Goal: Information Seeking & Learning: Check status

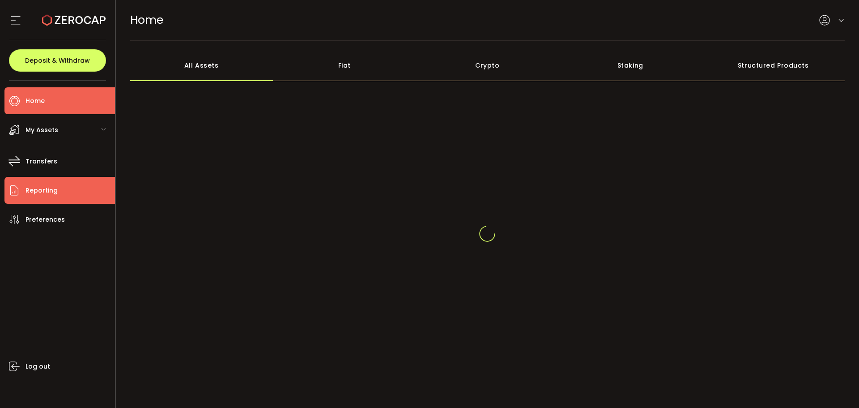
click at [65, 188] on li "Reporting" at bounding box center [59, 190] width 111 height 27
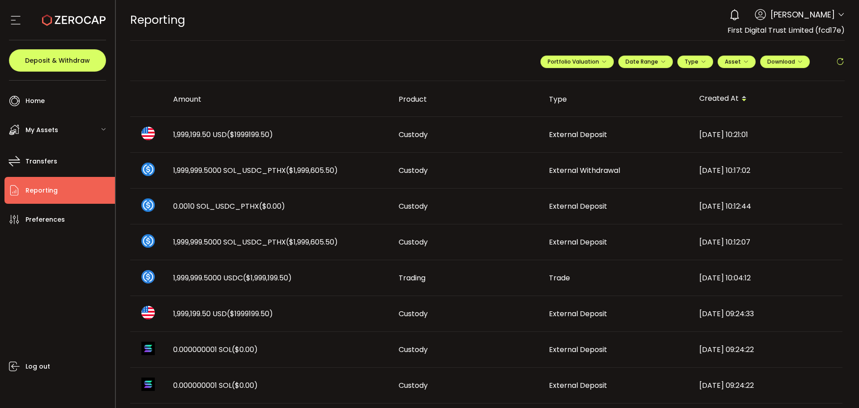
click at [267, 142] on td "1,999,199.50 USD ($1999199.50)" at bounding box center [279, 135] width 226 height 36
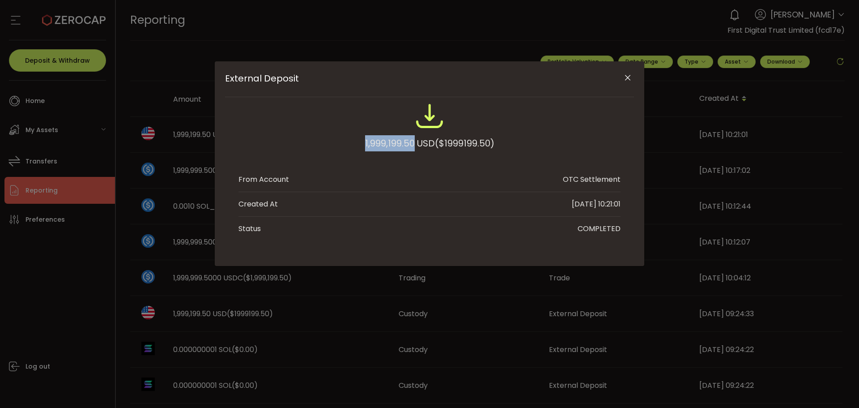
drag, startPoint x: 361, startPoint y: 138, endPoint x: 411, endPoint y: 139, distance: 49.7
click at [411, 139] on div "1,999,199.50 USD ($1999199.50)" at bounding box center [430, 131] width 382 height 59
copy div "1,999,199.50"
